Goal: Task Accomplishment & Management: Use online tool/utility

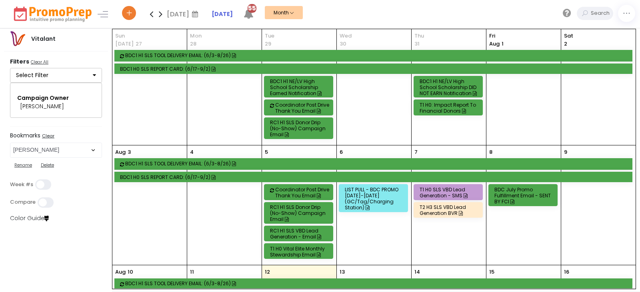
select select "82"
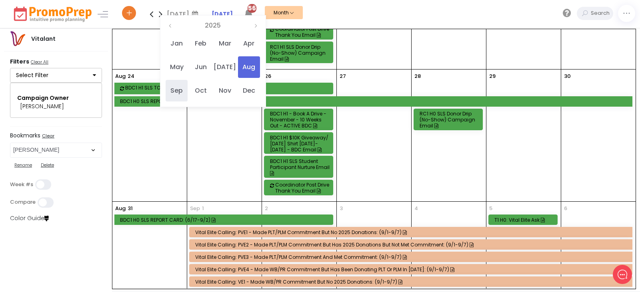
click at [183, 88] on span "Sep" at bounding box center [177, 91] width 22 height 22
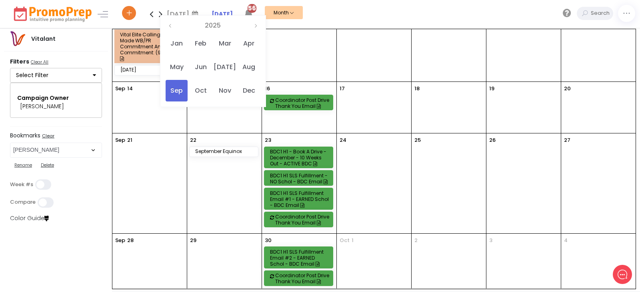
scroll to position [496, 0]
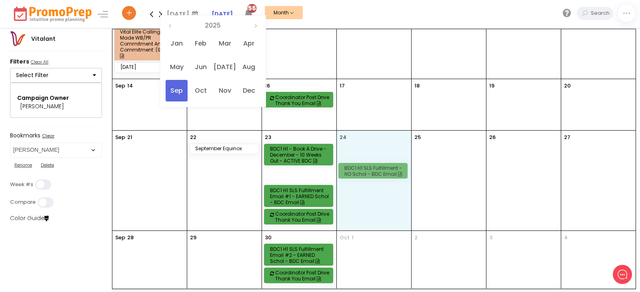
drag, startPoint x: 300, startPoint y: 173, endPoint x: 373, endPoint y: 167, distance: 72.6
click at [373, 167] on full-calendar "[DATE] BDC1 H0 SLS REPORT CARD: (6/17-9/2) [DATE] Vital Elite Calling: PVE1 - M…" at bounding box center [373, 159] width 523 height 260
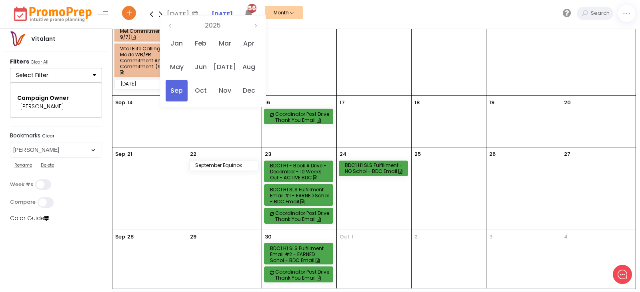
scroll to position [479, 0]
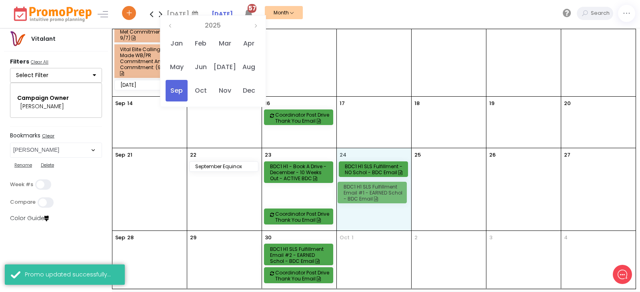
drag, startPoint x: 309, startPoint y: 194, endPoint x: 381, endPoint y: 189, distance: 71.7
click at [381, 189] on full-calendar "[DATE] BDC1 H0 SLS REPORT CARD: (6/17-9/2) [DATE] Vital Elite Calling: PVE1 - M…" at bounding box center [373, 159] width 523 height 260
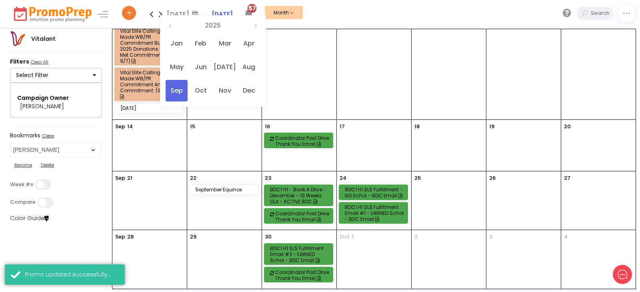
scroll to position [455, 0]
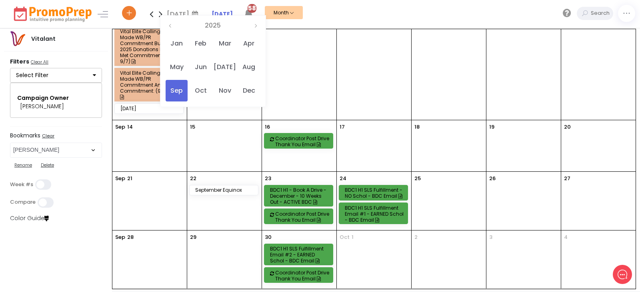
click at [378, 192] on div "BDC1 H1 SLS Fulfillment - NO Schol - BDC Email" at bounding box center [375, 193] width 60 height 12
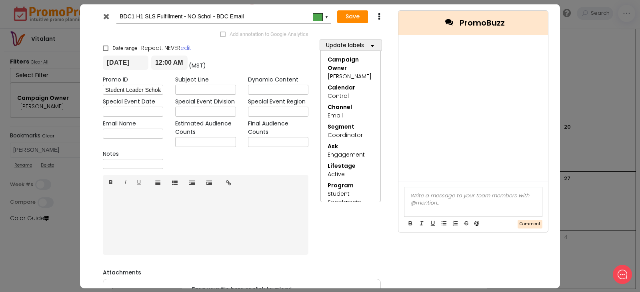
click at [144, 17] on input "BDC1 H1 SLS Fulfillment - NO Schol - BDC Email" at bounding box center [222, 16] width 205 height 14
type input "BDC1 H0 SLS Fulfillment - NO Schol - BDC Email"
click at [343, 18] on button "Save" at bounding box center [352, 16] width 31 height 13
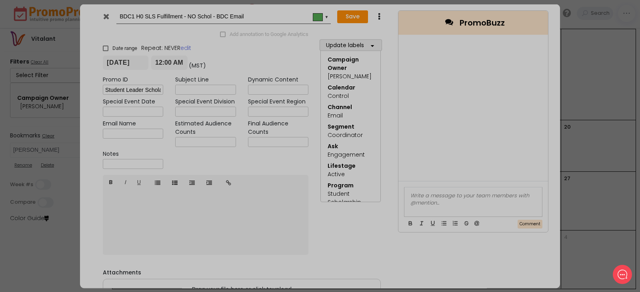
type input "[DATE]"
type input "00:00"
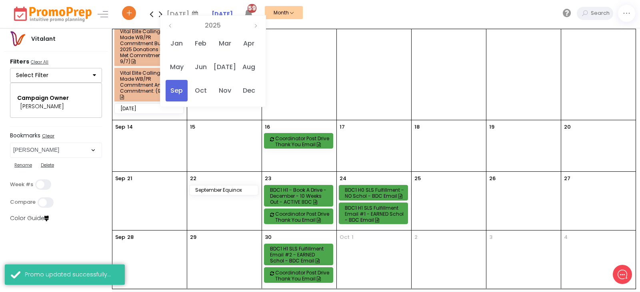
click at [362, 211] on div "BDC1 H1 SLS Fulfillment Email #1 - EARNED Schol - BDC Email" at bounding box center [375, 214] width 60 height 18
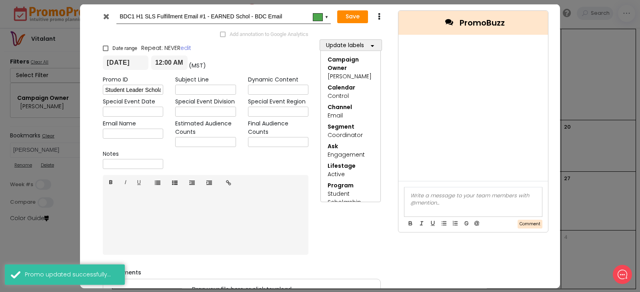
drag, startPoint x: 142, startPoint y: 16, endPoint x: 145, endPoint y: 2, distance: 14.6
click at [143, 16] on input "BDC1 H1 SLS Fulfillment Email #1 - EARNED Schol - BDC Email" at bounding box center [222, 16] width 205 height 14
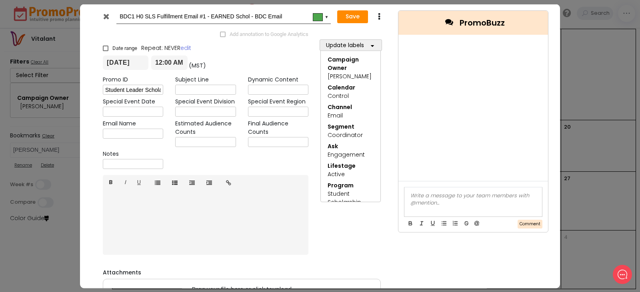
type input "BDC1 H0 SLS Fulfillment Email #1 - EARNED Schol - BDC Email"
click at [349, 18] on button "Save" at bounding box center [352, 16] width 31 height 13
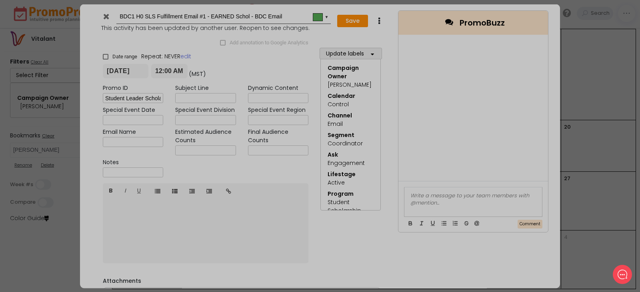
type input "[DATE]"
type input "00:00"
